Goal: Check status: Check status

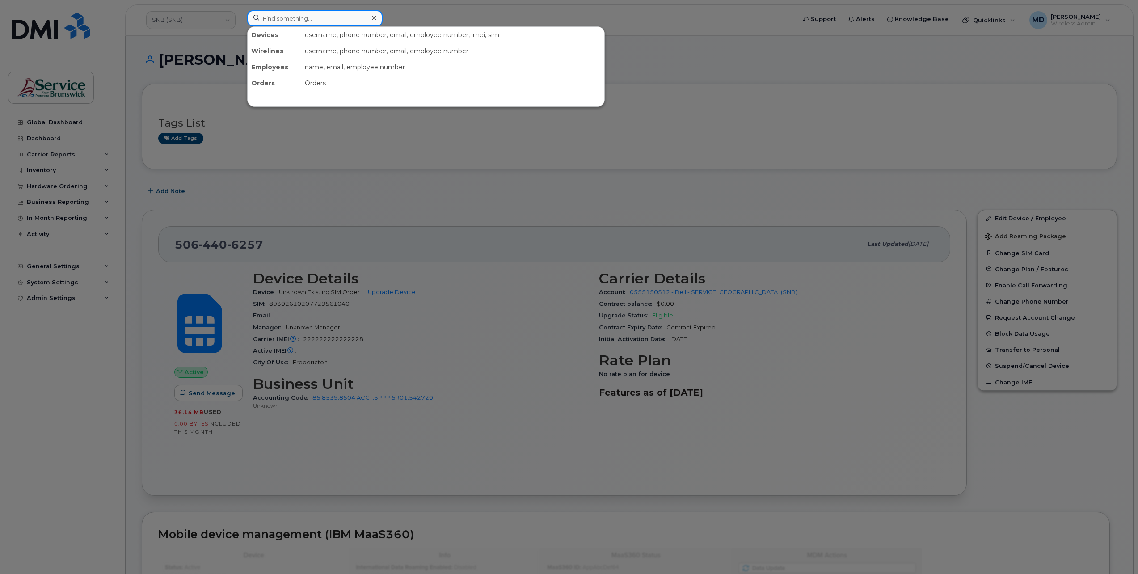
click at [274, 23] on input at bounding box center [314, 18] width 135 height 16
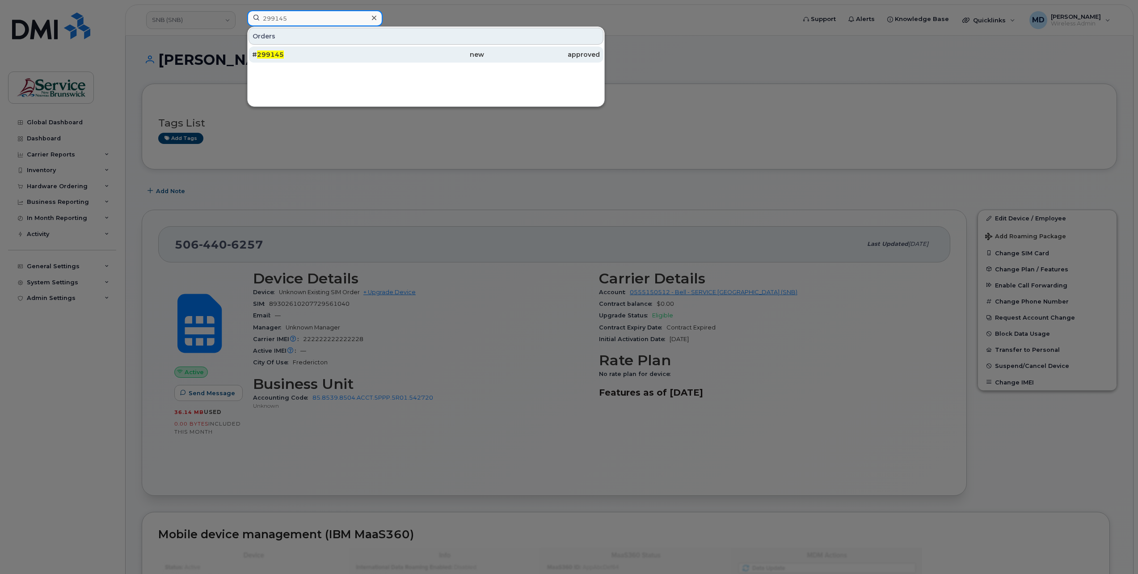
type input "299145"
click at [289, 51] on div "# 299145" at bounding box center [310, 54] width 116 height 9
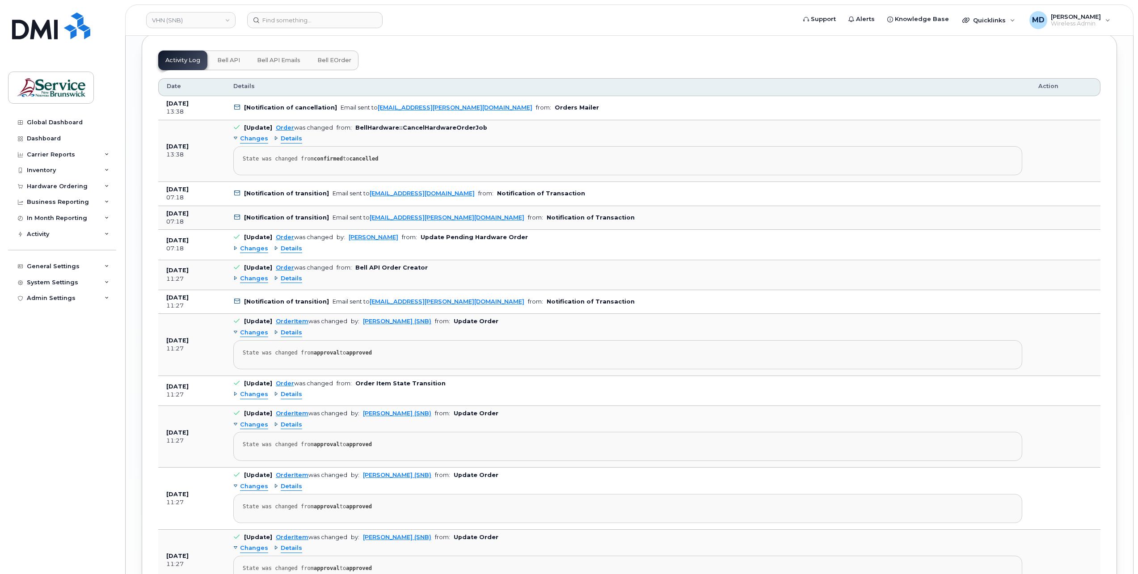
scroll to position [3426, 0]
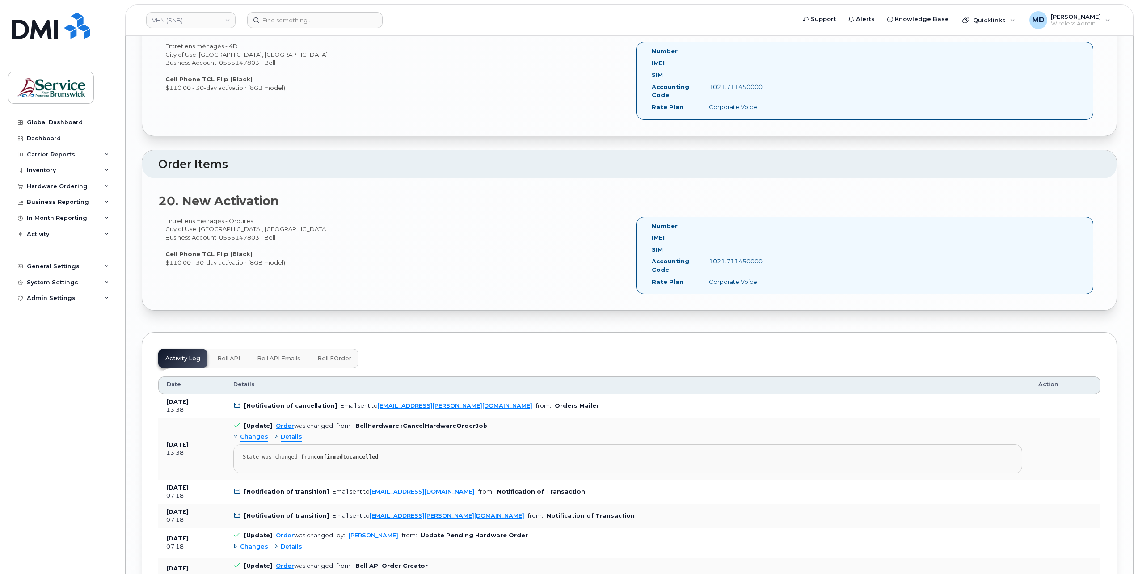
click at [351, 349] on button "Bell eOrder" at bounding box center [334, 359] width 48 height 20
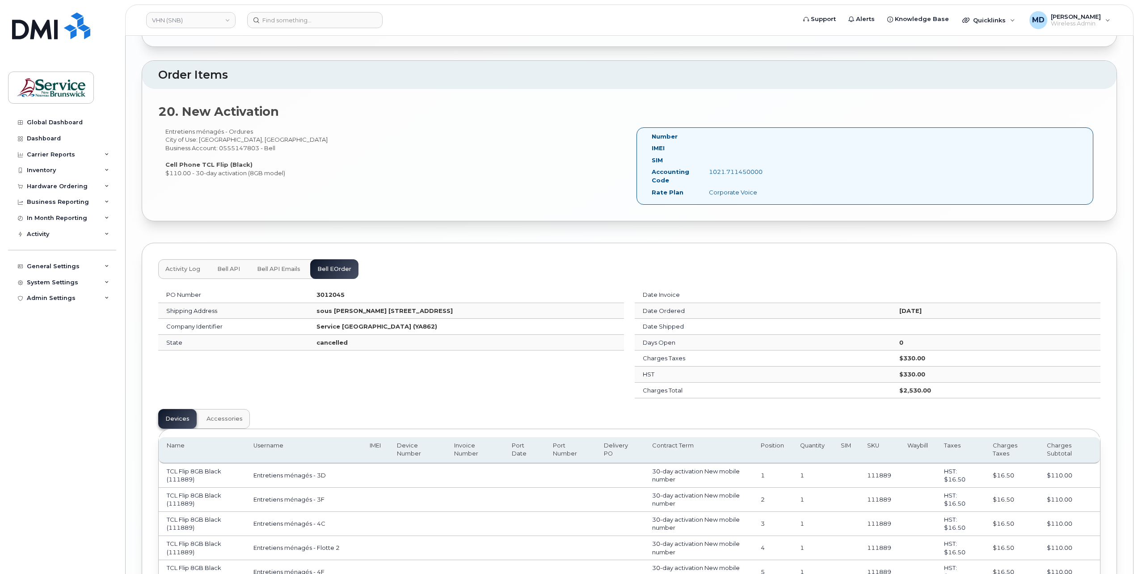
scroll to position [3665, 0]
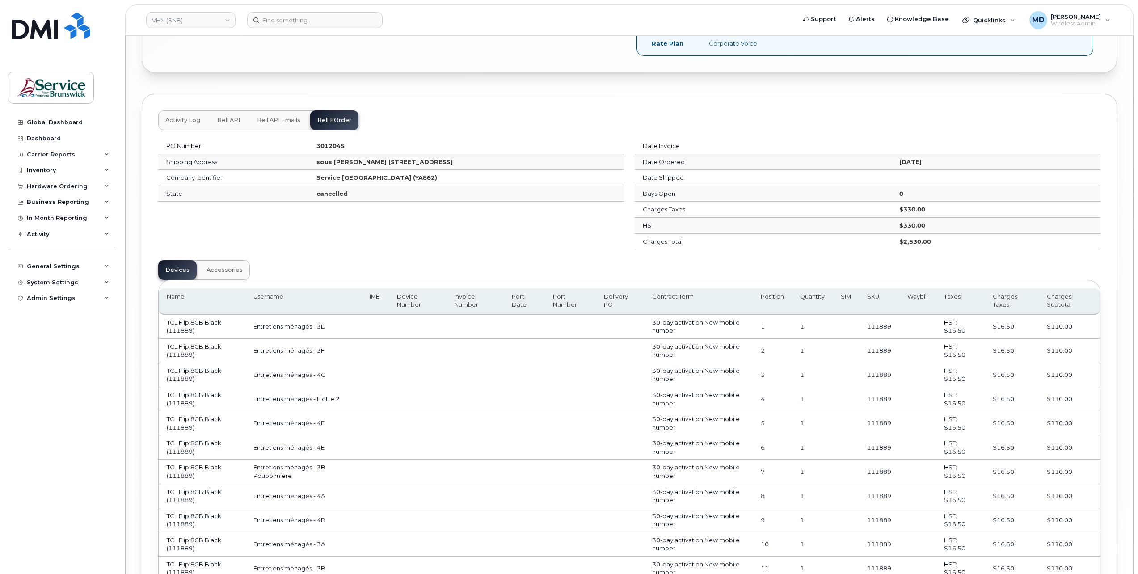
click at [230, 260] on button "Accessories" at bounding box center [224, 270] width 51 height 20
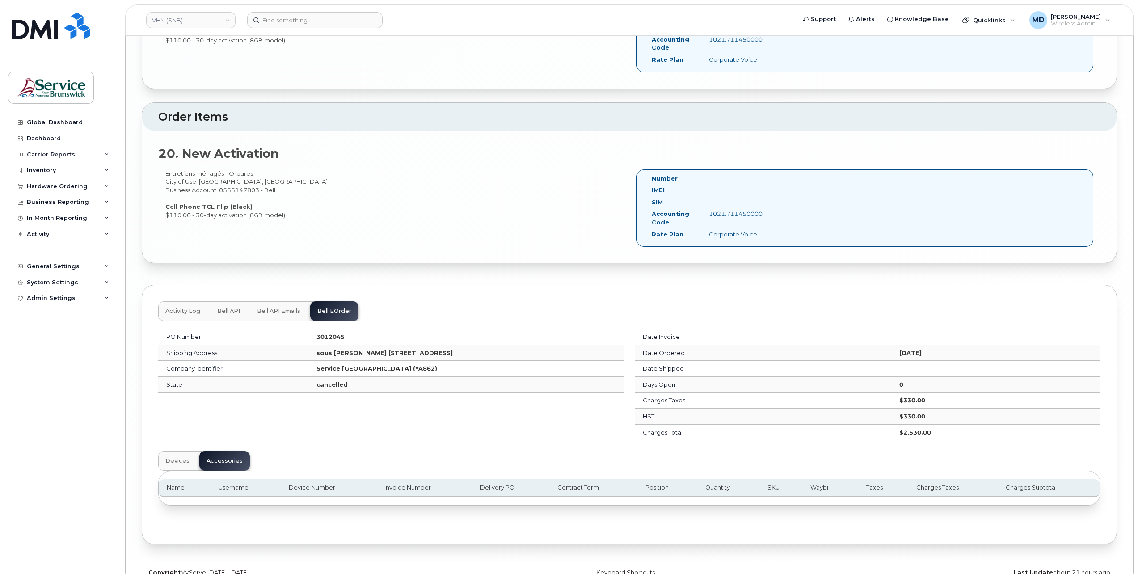
click at [184, 457] on span "Devices" at bounding box center [177, 460] width 24 height 7
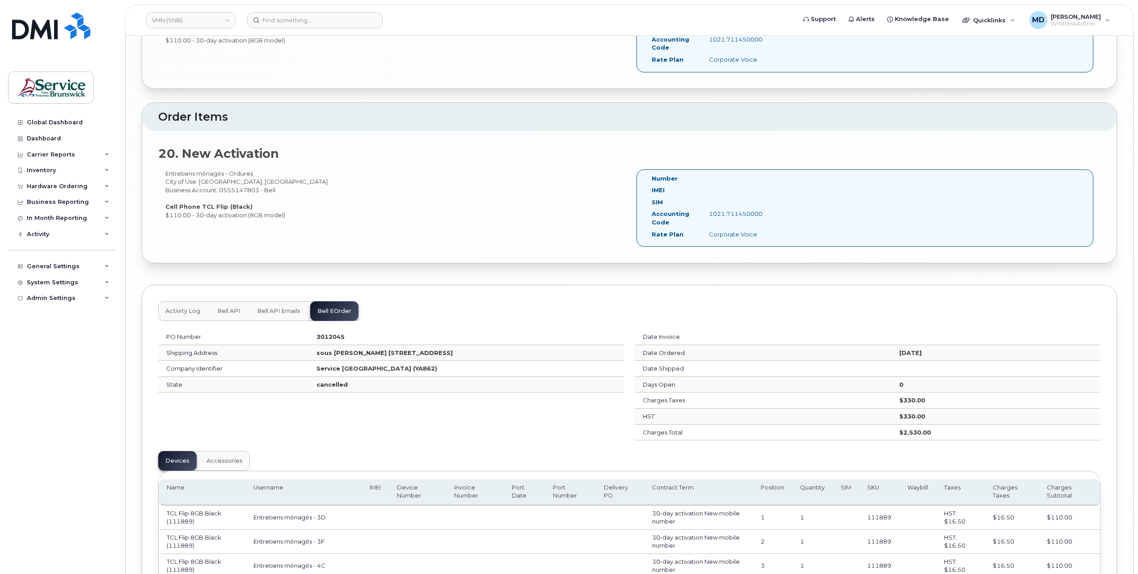
click at [193, 308] on span "Activity Log" at bounding box center [182, 311] width 35 height 7
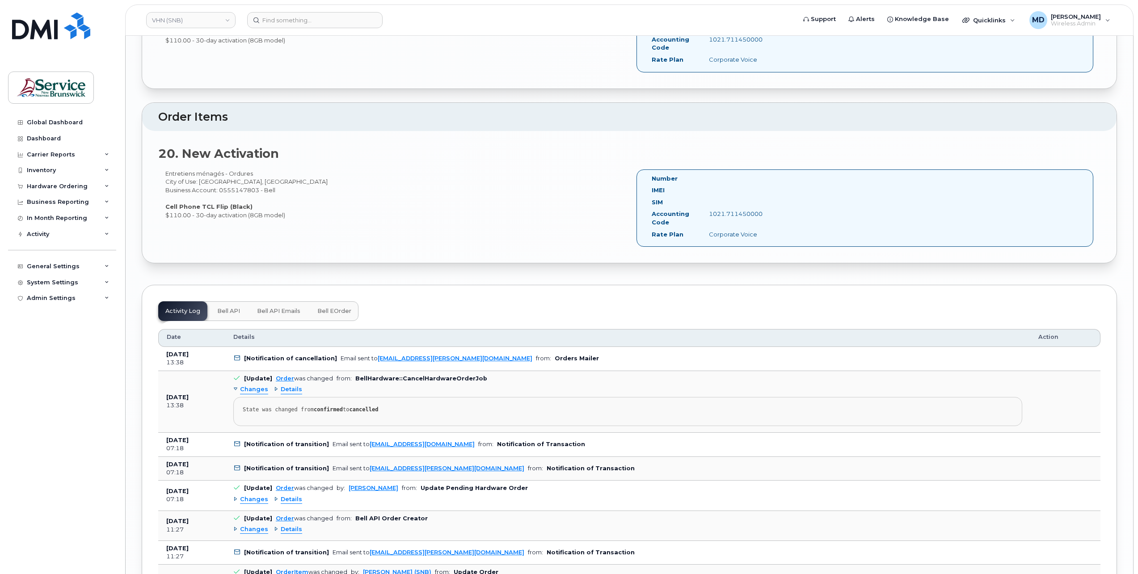
click at [257, 385] on span "Changes" at bounding box center [254, 389] width 28 height 8
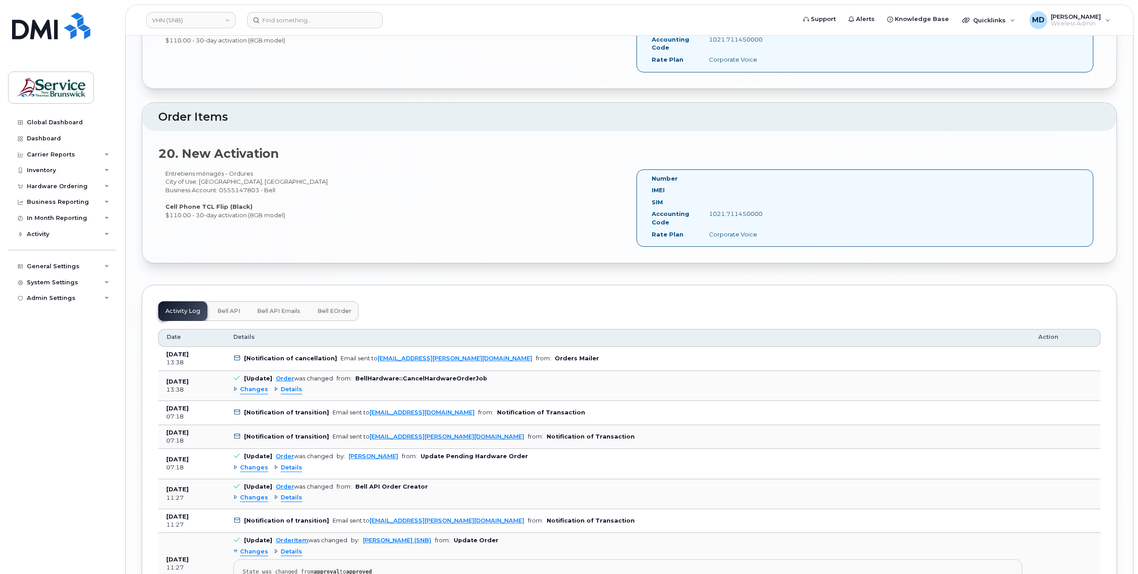
click at [257, 385] on span "Changes" at bounding box center [254, 389] width 28 height 8
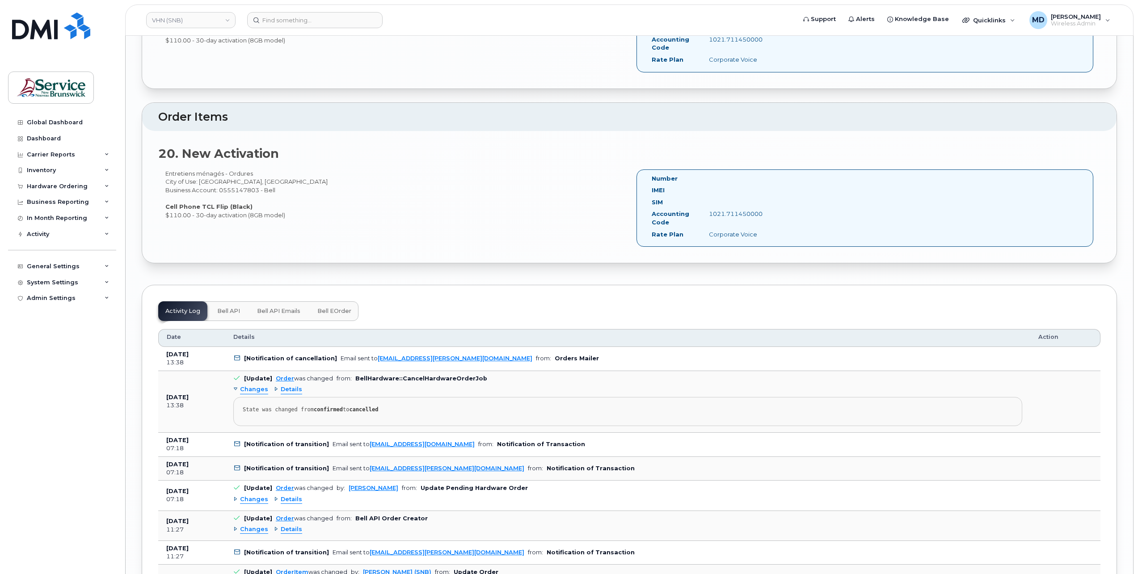
click at [287, 385] on span "Details" at bounding box center [291, 389] width 21 height 8
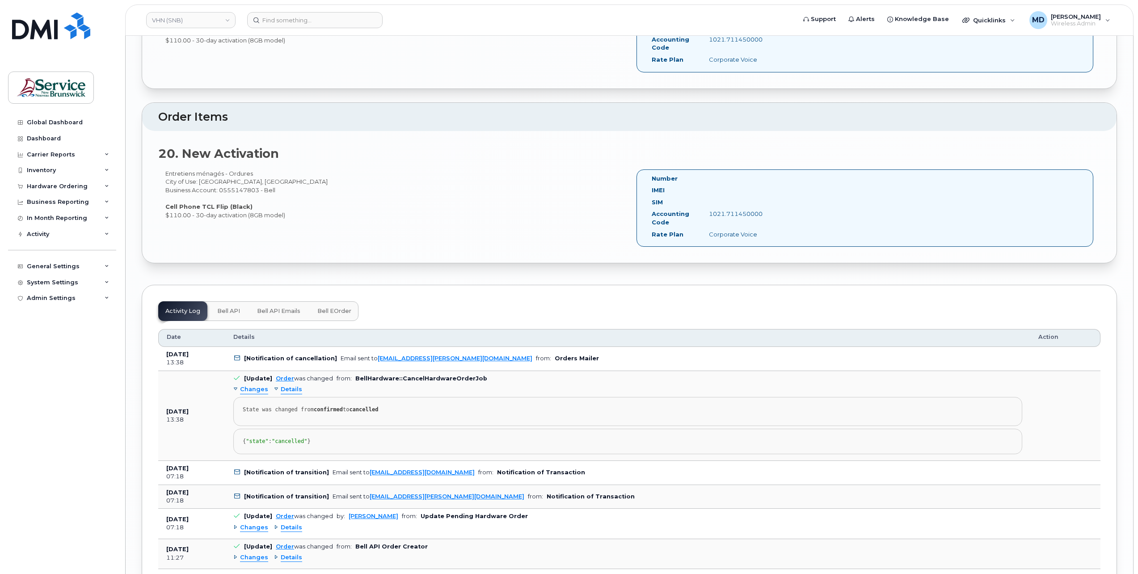
scroll to position [3623, 0]
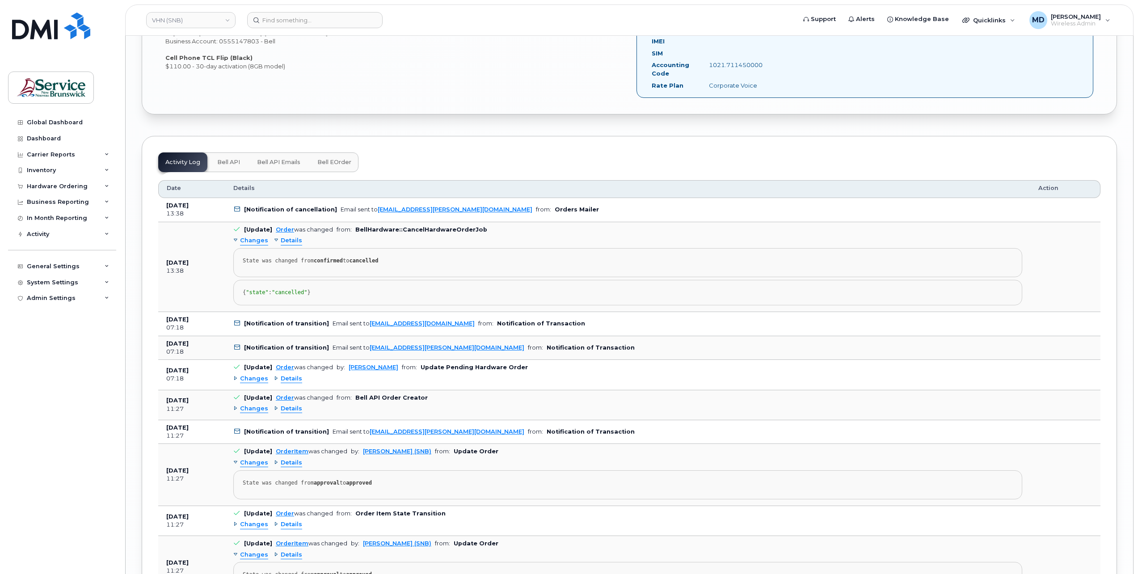
click at [257, 378] on span "Changes" at bounding box center [254, 379] width 28 height 8
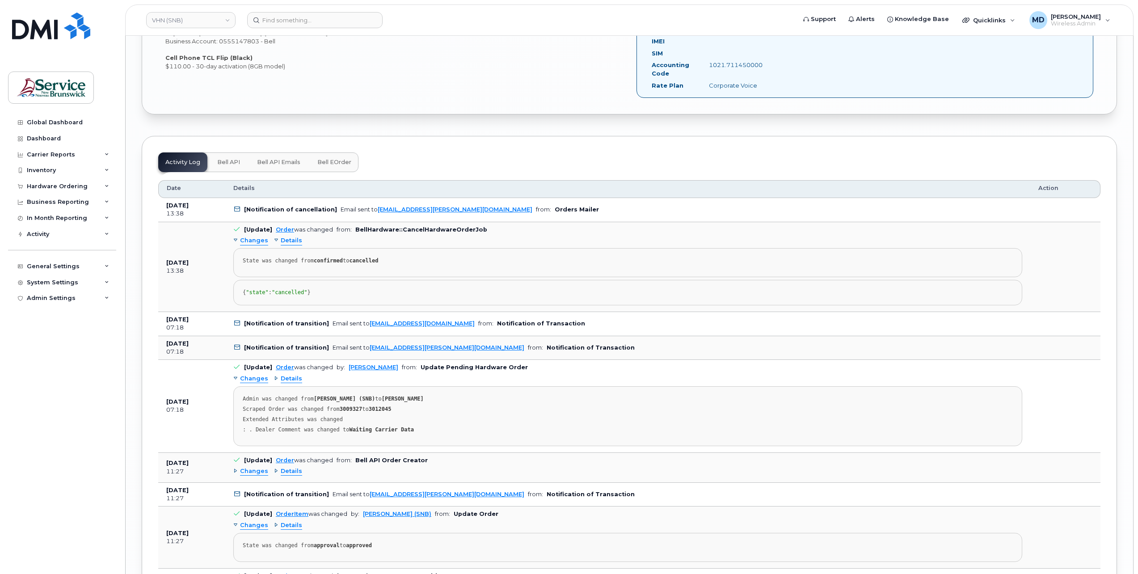
click at [230, 159] on span "Bell API" at bounding box center [228, 162] width 23 height 7
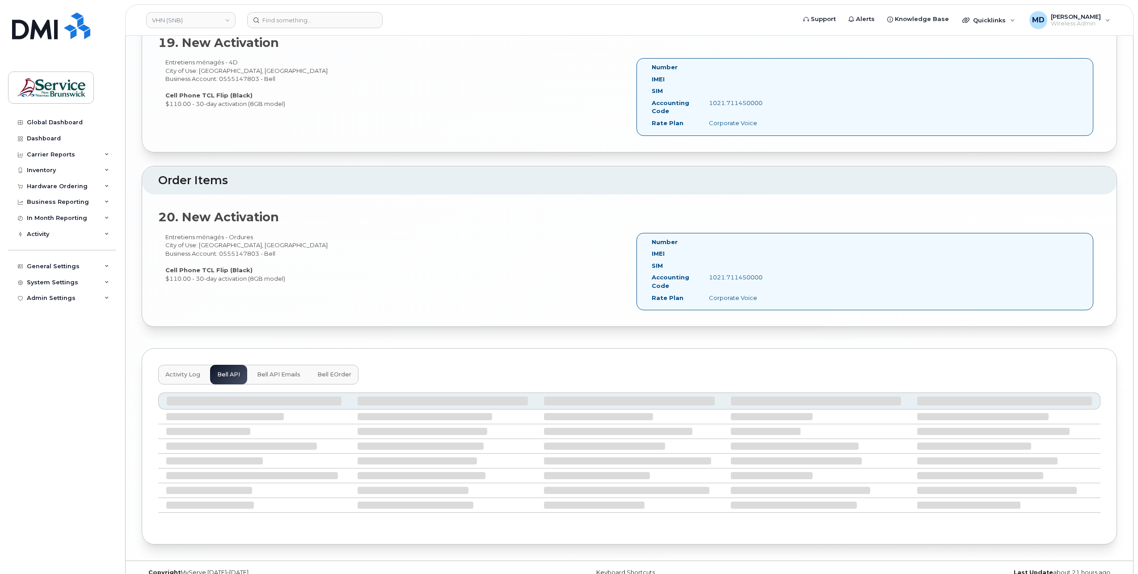
scroll to position [3333, 0]
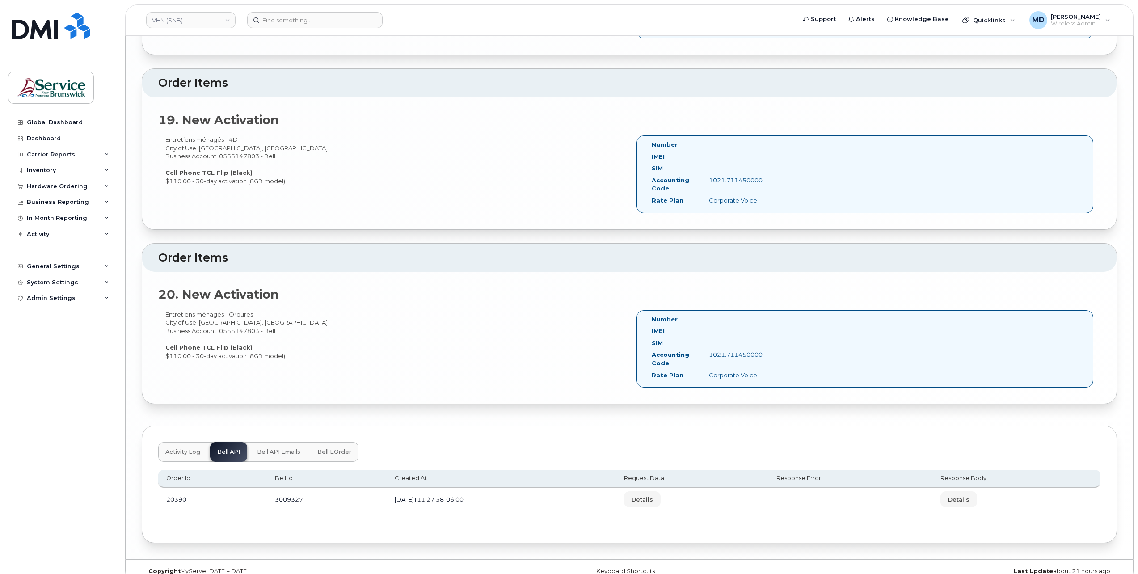
click at [335, 442] on button "Bell eOrder" at bounding box center [334, 452] width 48 height 20
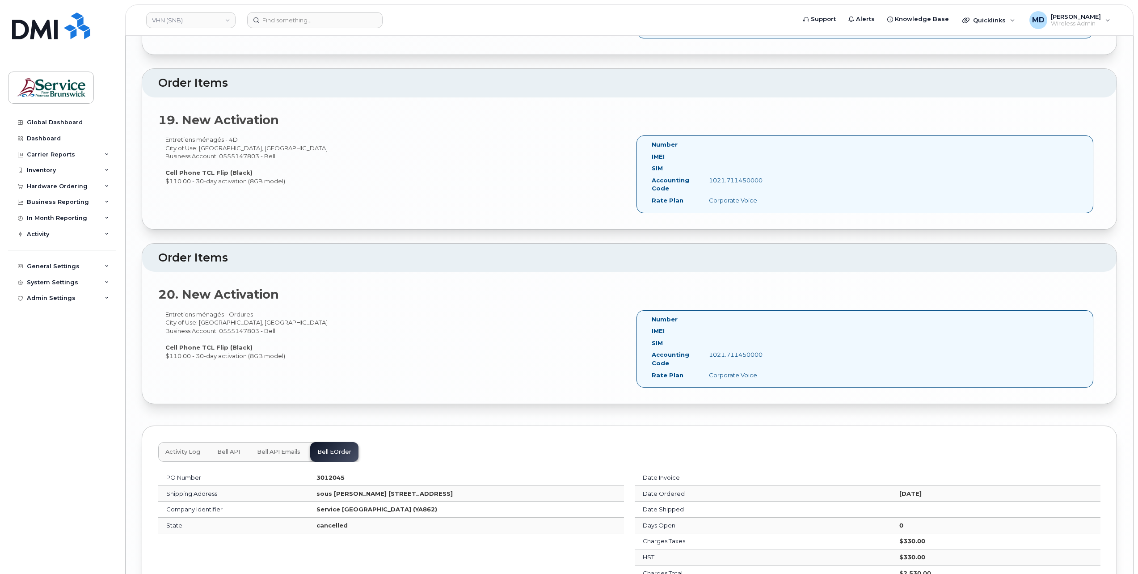
click at [227, 448] on span "Bell API" at bounding box center [228, 451] width 23 height 7
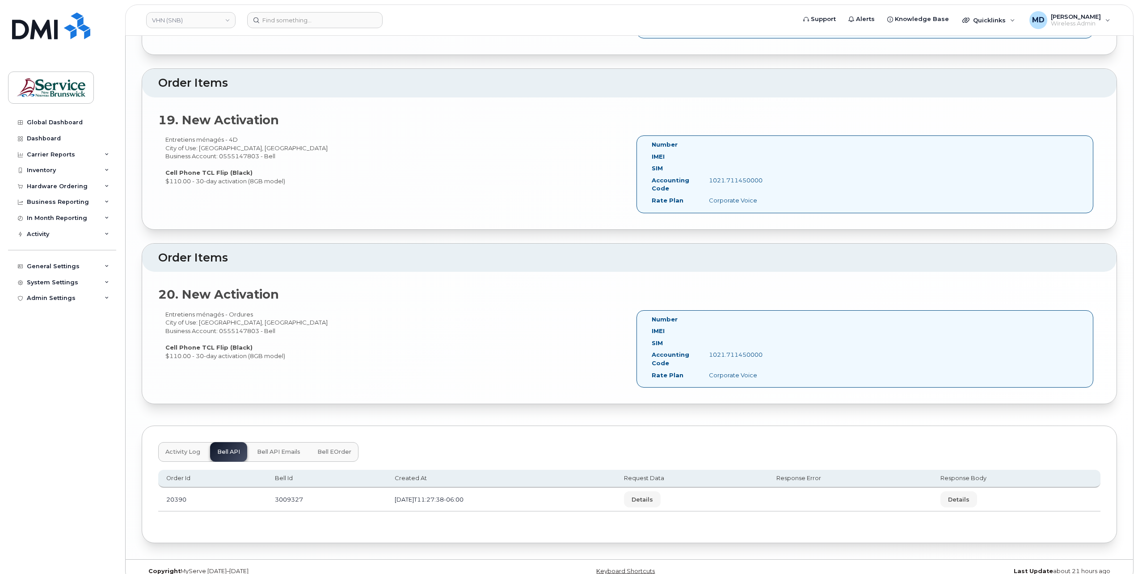
click at [294, 448] on span "Bell API Emails" at bounding box center [278, 451] width 43 height 7
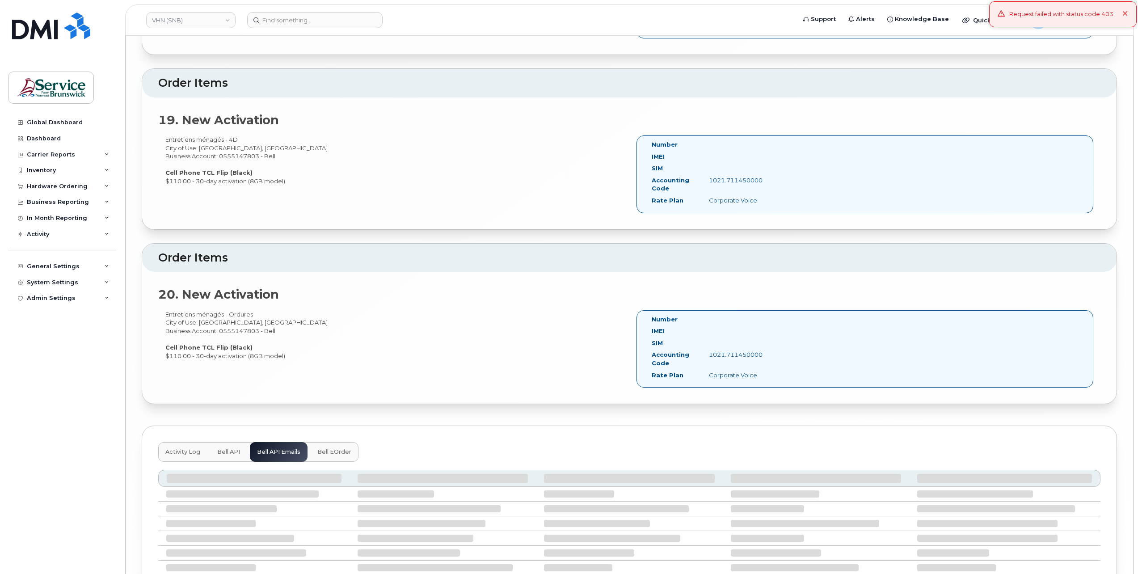
scroll to position [3410, 0]
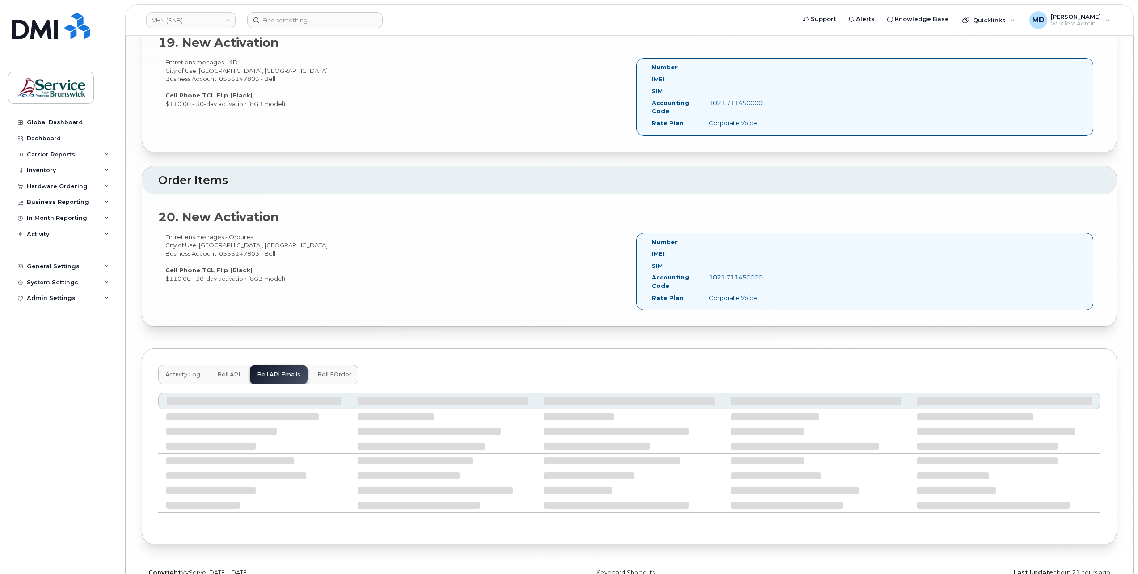
click at [341, 367] on button "Bell eOrder" at bounding box center [334, 375] width 48 height 20
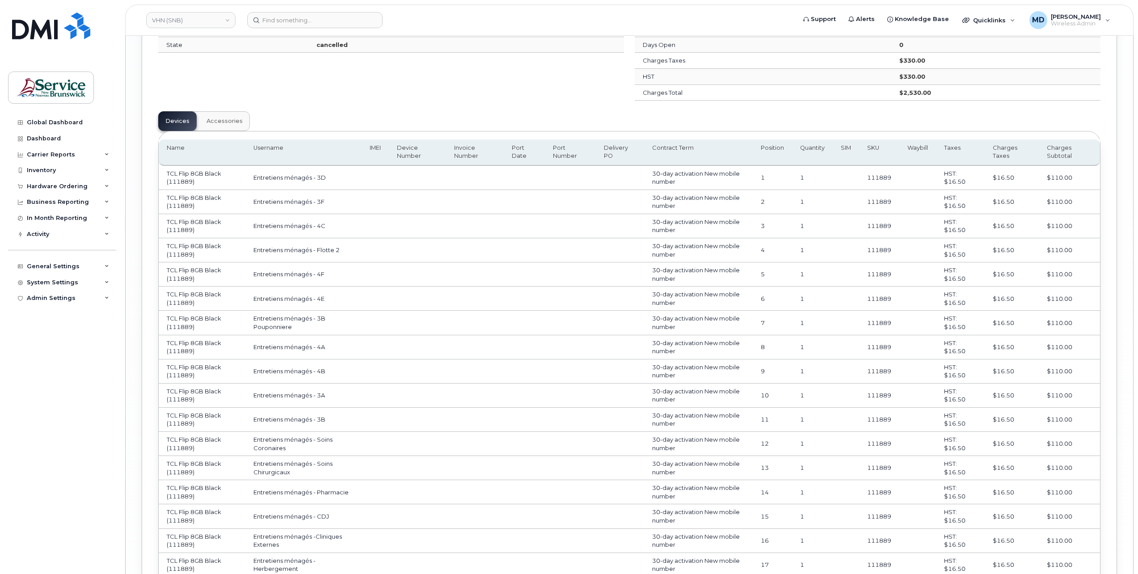
scroll to position [3218, 0]
